Goal: Check status: Check status

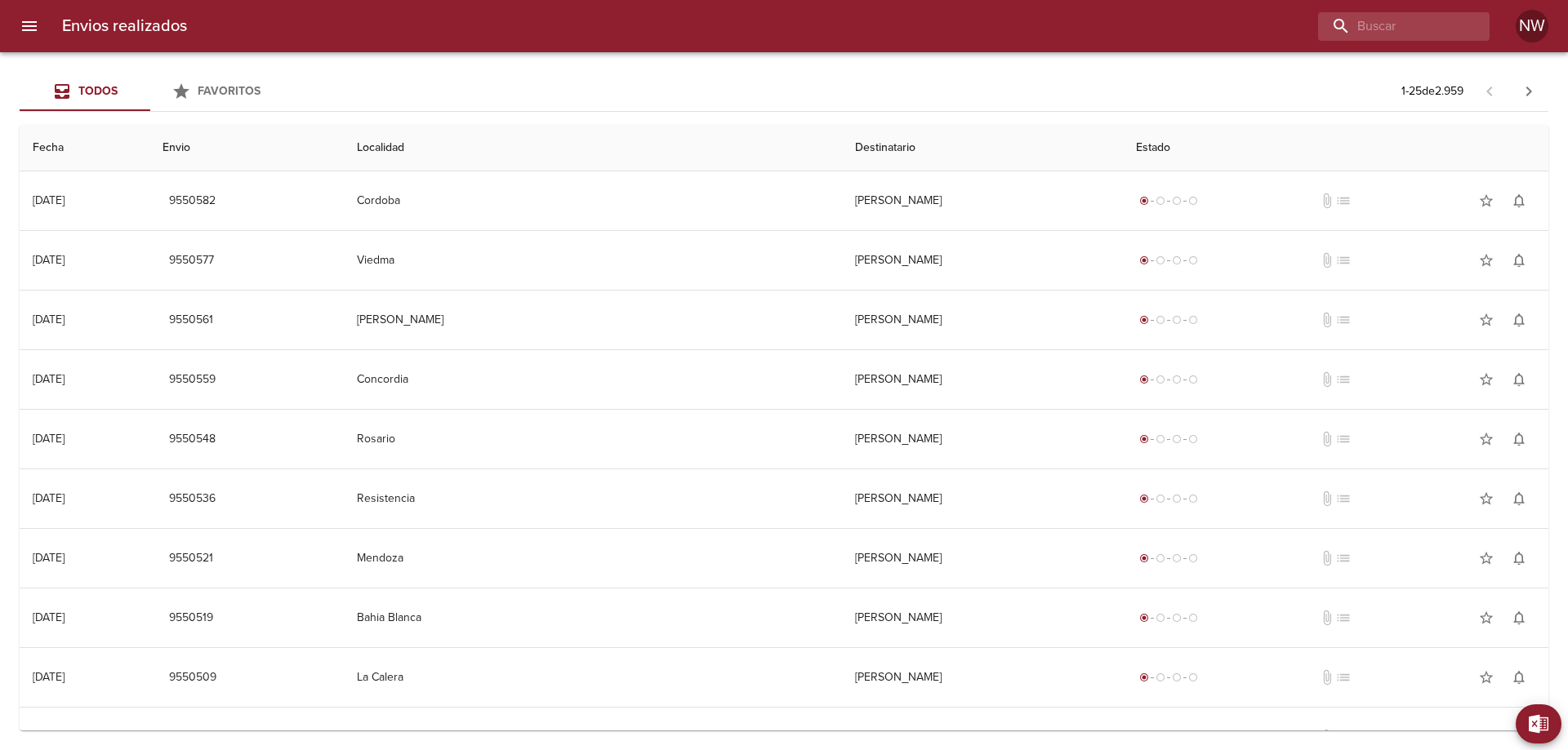
scroll to position [164, 0]
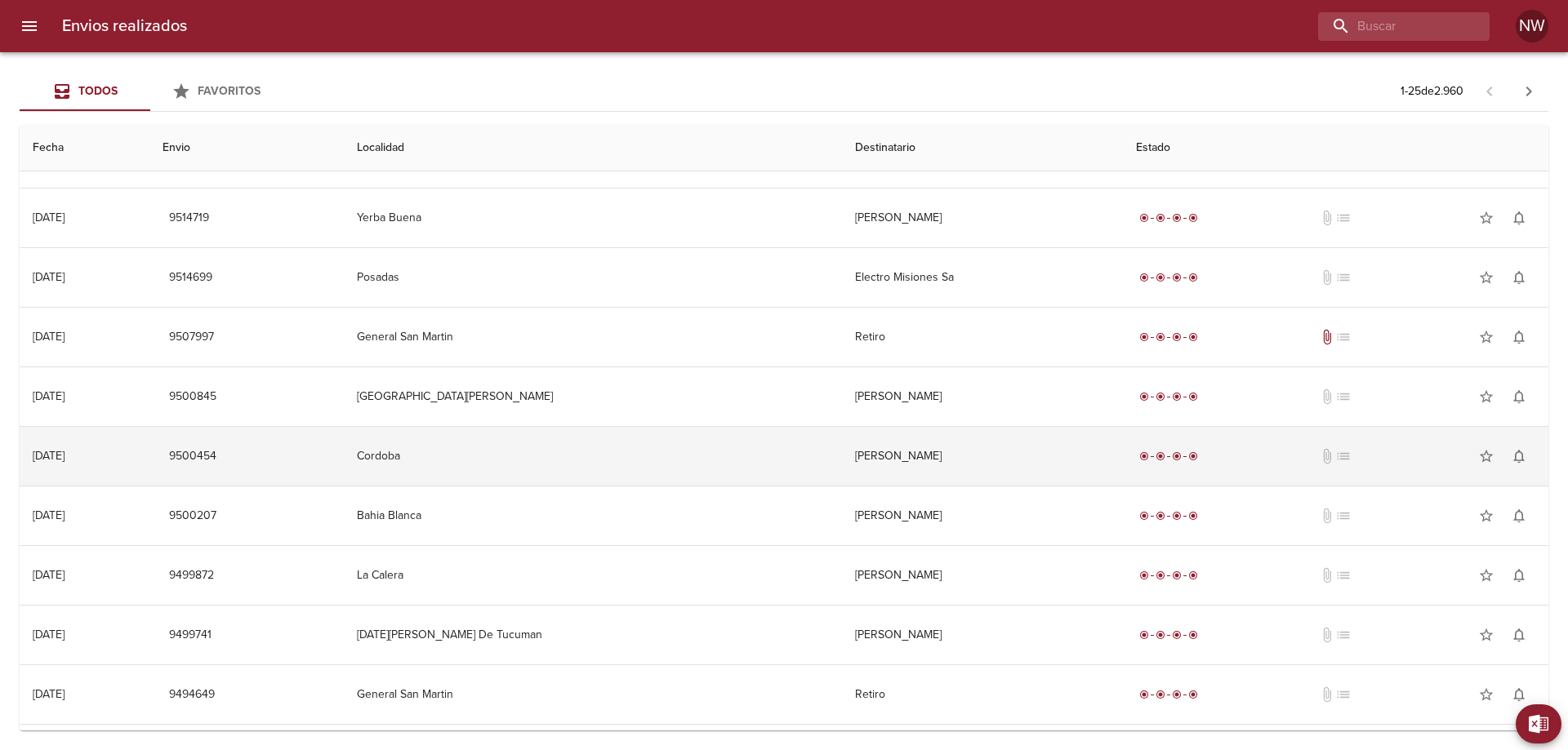
scroll to position [990, 0]
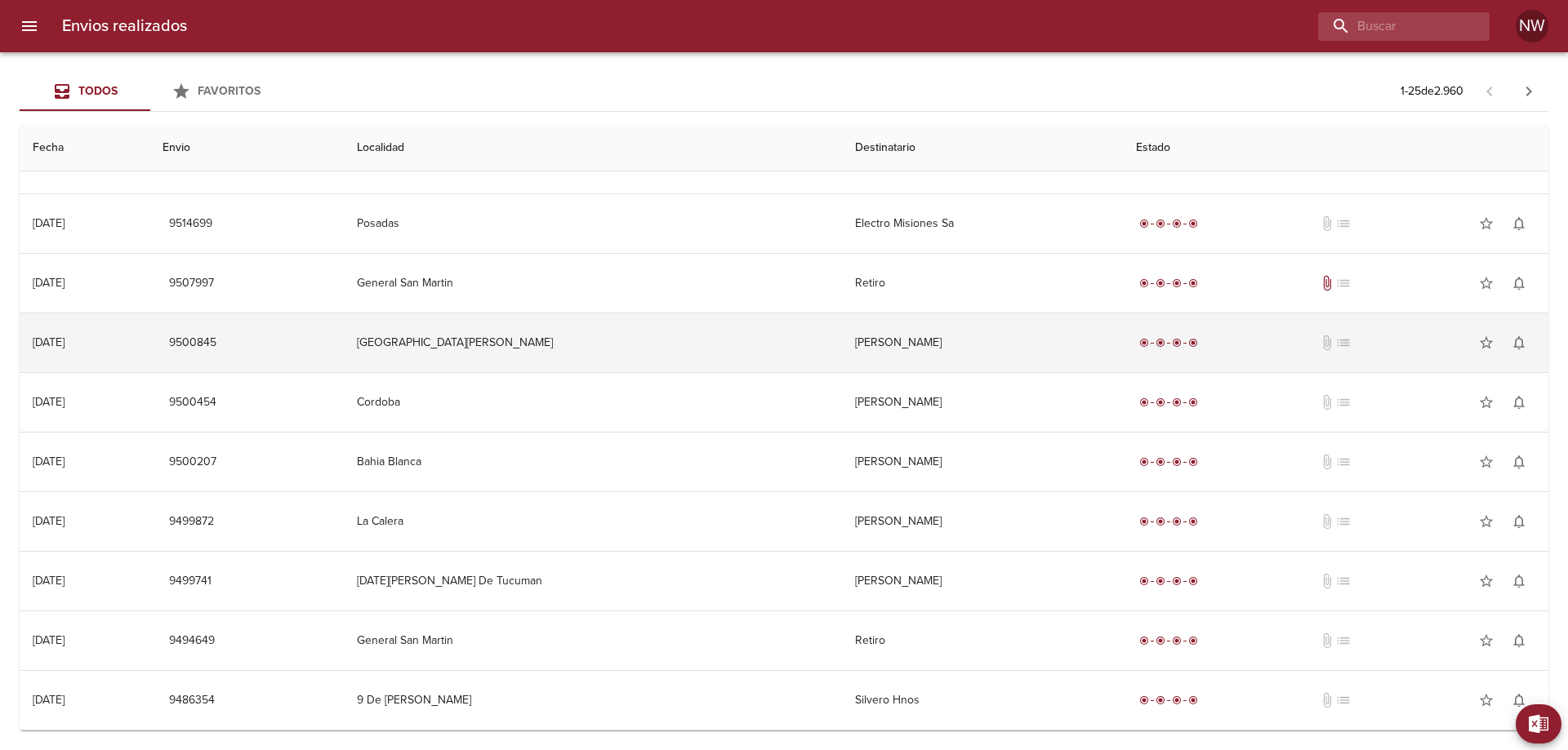
click at [842, 341] on td "[PERSON_NAME]" at bounding box center [982, 342] width 281 height 59
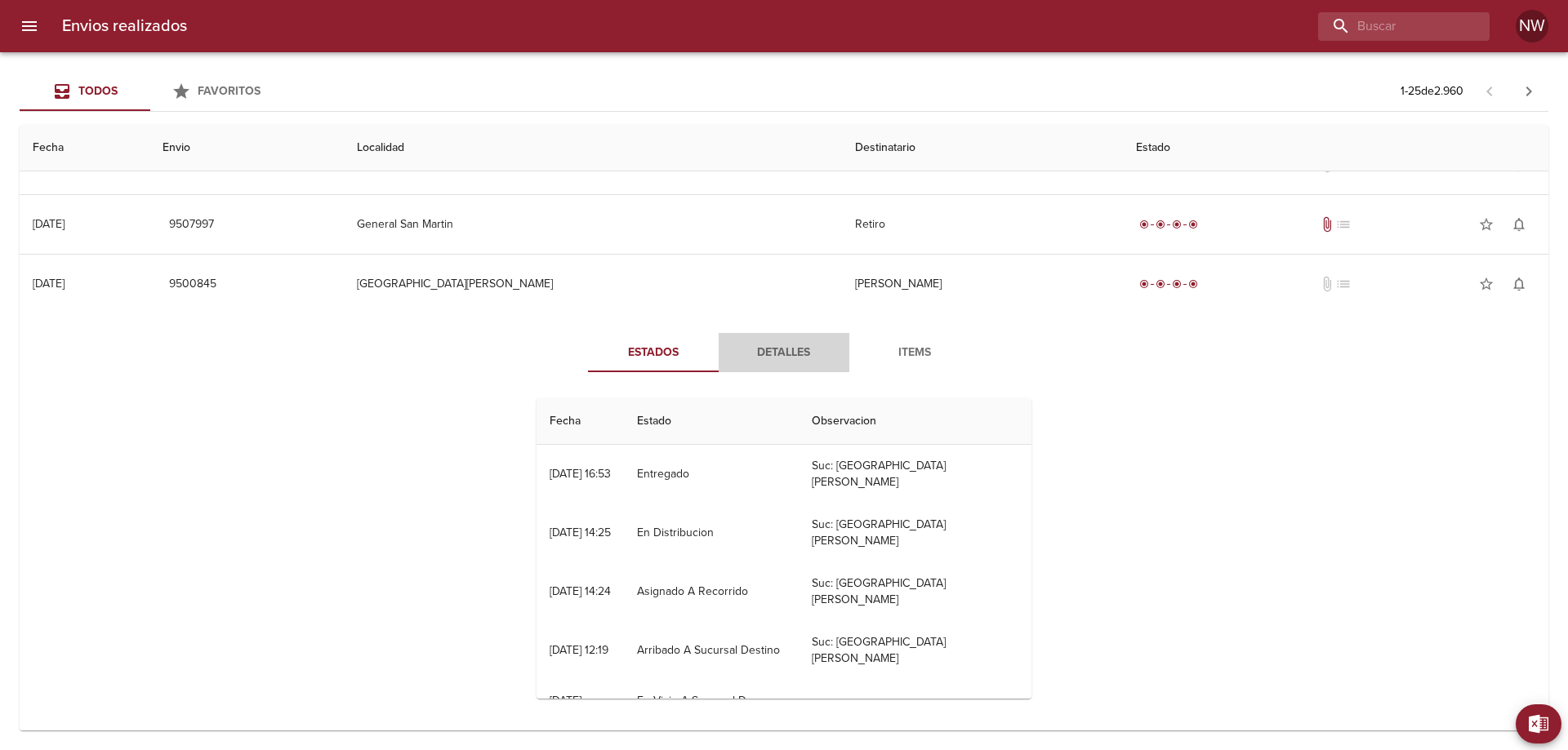
click at [760, 363] on span "Detalles" at bounding box center [784, 353] width 111 height 20
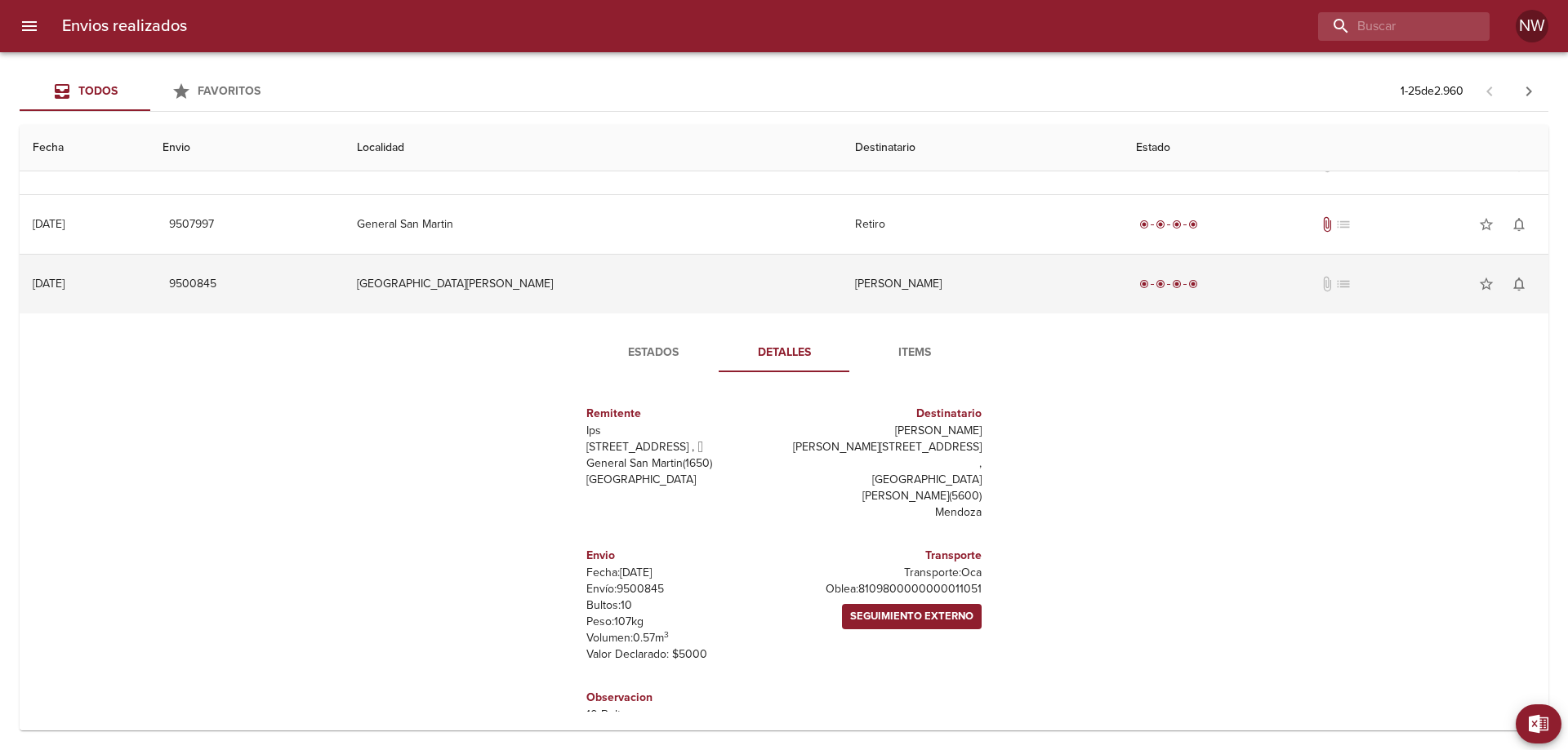
click at [854, 313] on td "[PERSON_NAME]" at bounding box center [982, 284] width 281 height 59
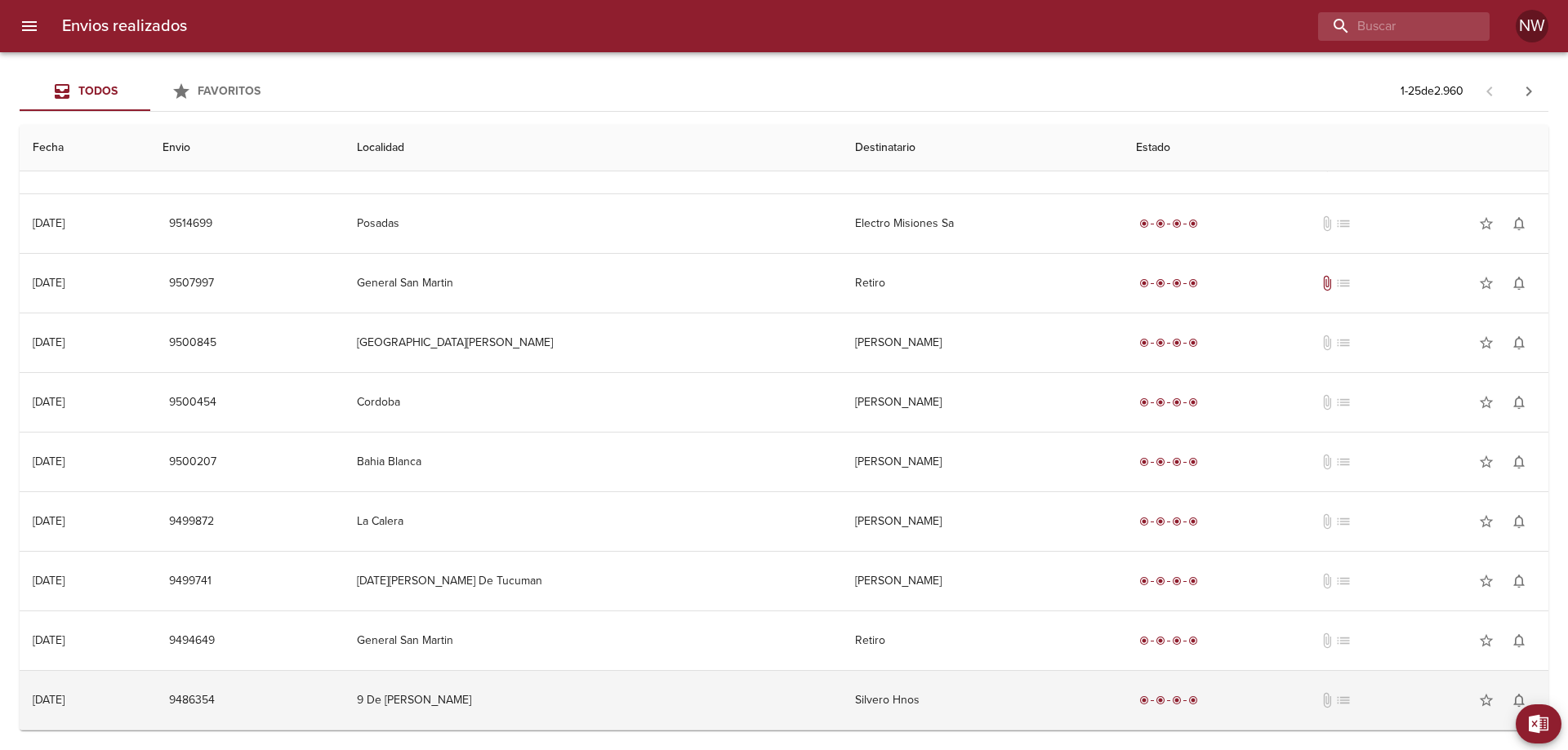
click at [842, 704] on td "Silvero Hnos" at bounding box center [982, 700] width 281 height 59
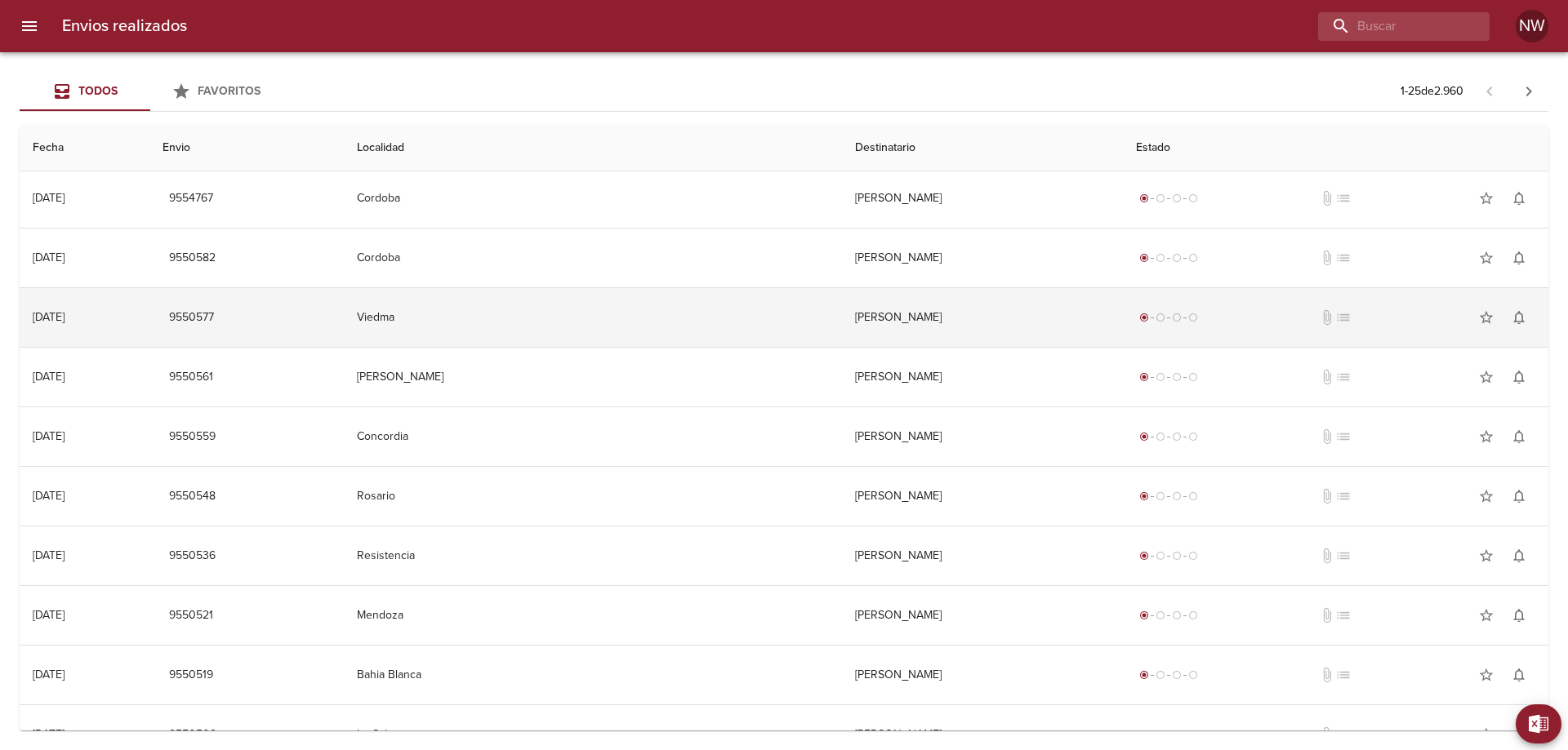
scroll to position [0, 0]
click at [842, 337] on td "[PERSON_NAME]" at bounding box center [982, 319] width 281 height 59
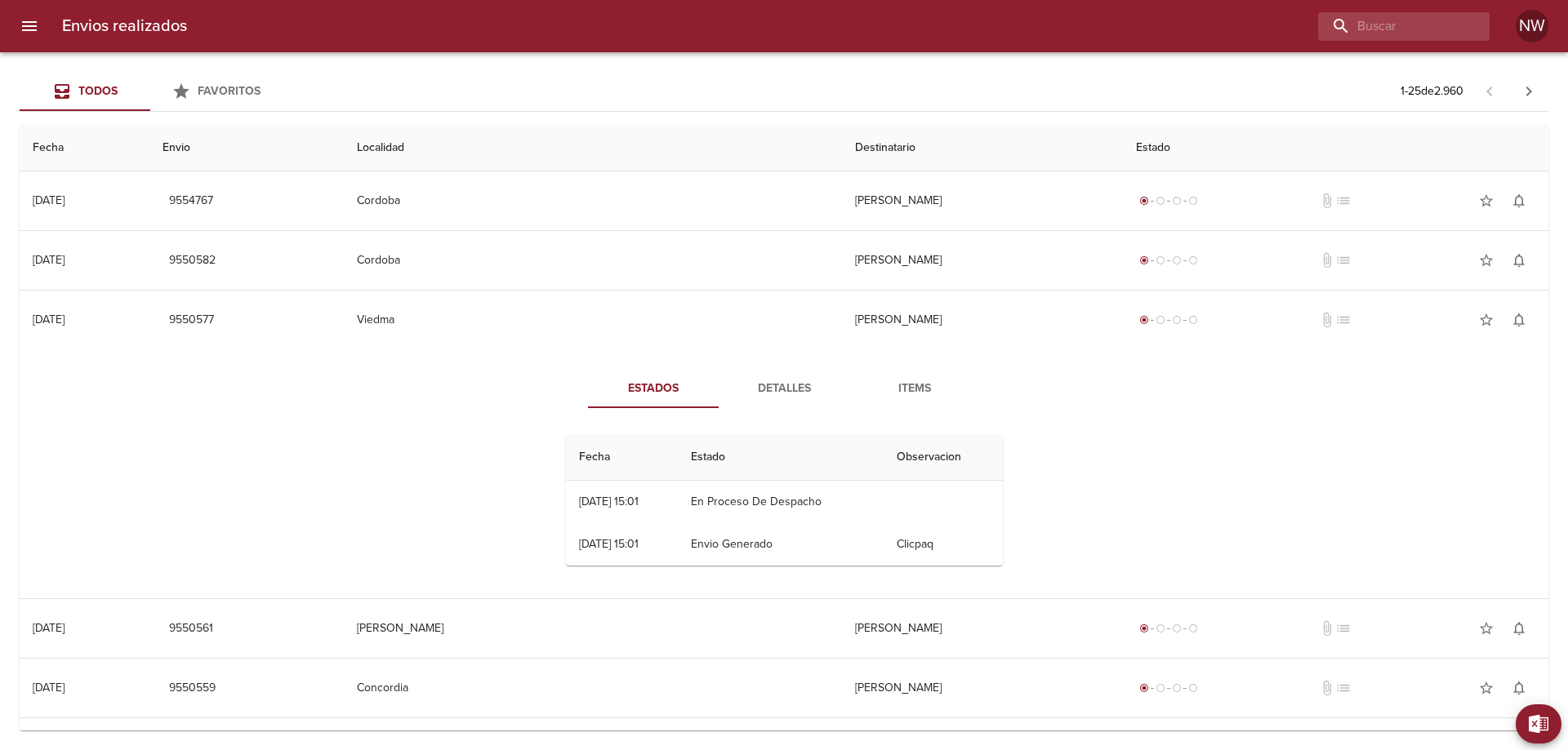
click at [774, 399] on span "Detalles" at bounding box center [784, 389] width 111 height 20
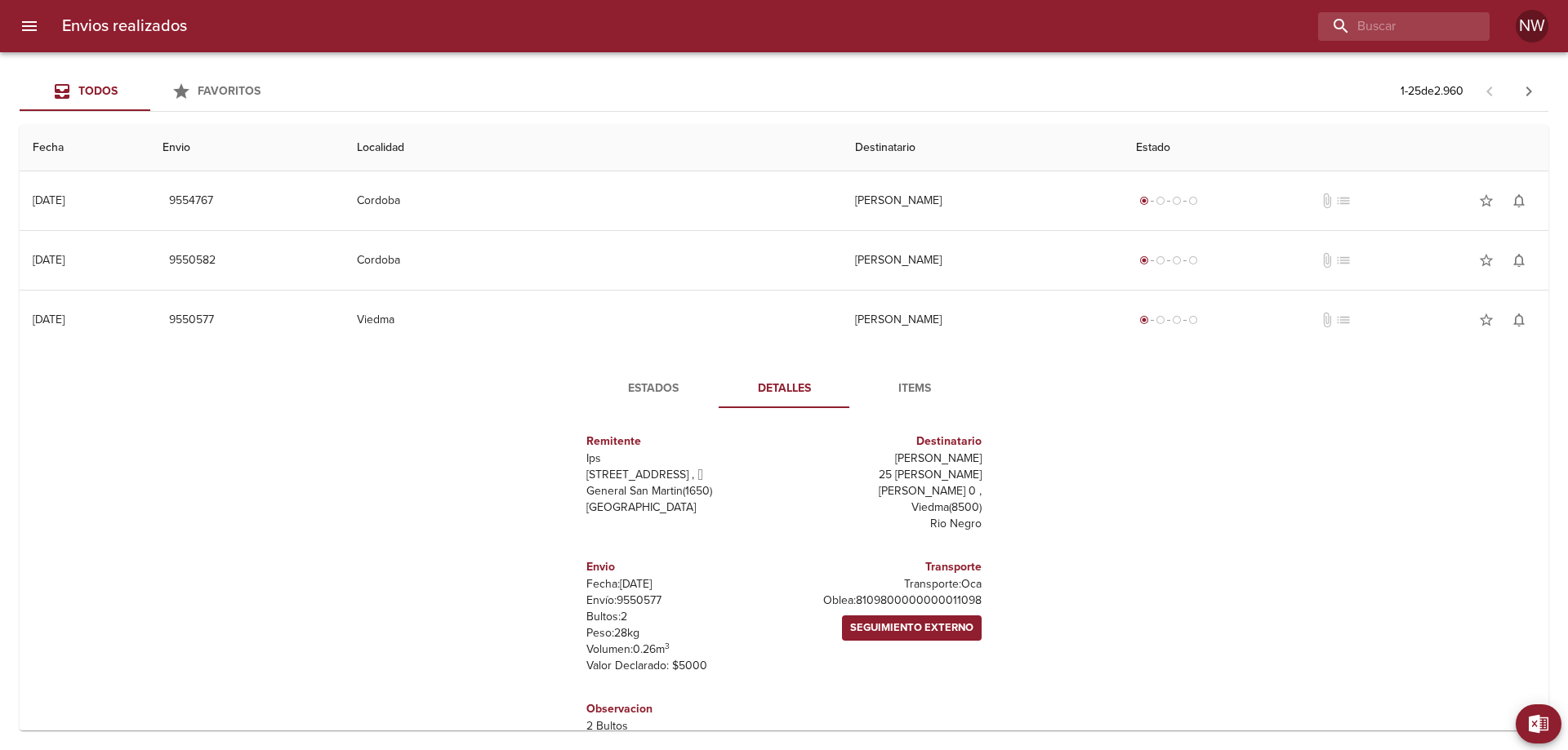
scroll to position [50, 0]
drag, startPoint x: 969, startPoint y: 608, endPoint x: 787, endPoint y: 606, distance: 182.0
click at [791, 606] on p "Oblea: 8109800000000011098" at bounding box center [886, 600] width 191 height 17
copy p "8109800000000011098"
